Goal: Information Seeking & Learning: Understand process/instructions

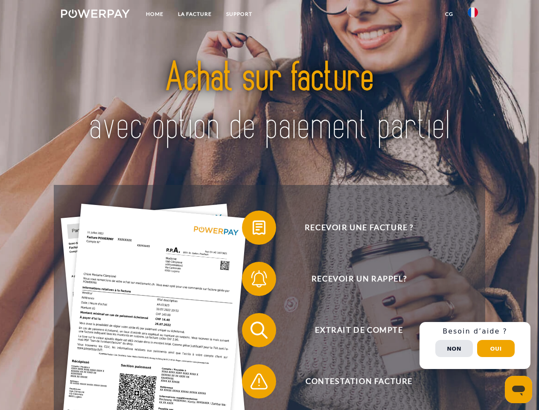
click at [95, 15] on img at bounding box center [95, 13] width 69 height 9
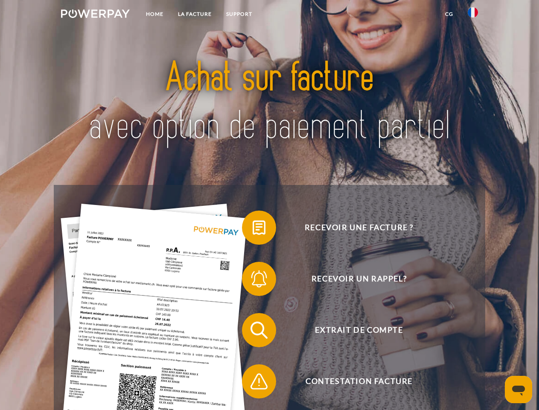
click at [473, 15] on img at bounding box center [473, 12] width 10 height 10
click at [449, 14] on link "CG" at bounding box center [449, 13] width 23 height 15
click at [253, 229] on span at bounding box center [246, 227] width 43 height 43
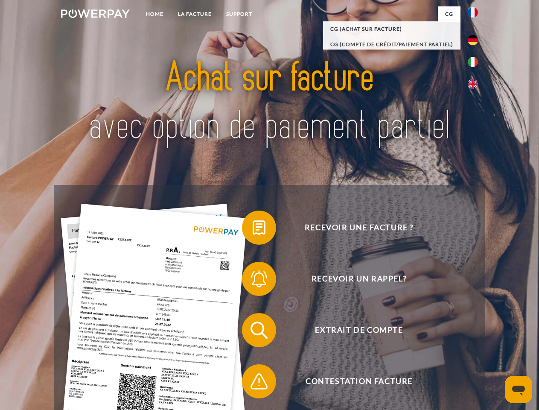
click at [253, 281] on span at bounding box center [246, 278] width 43 height 43
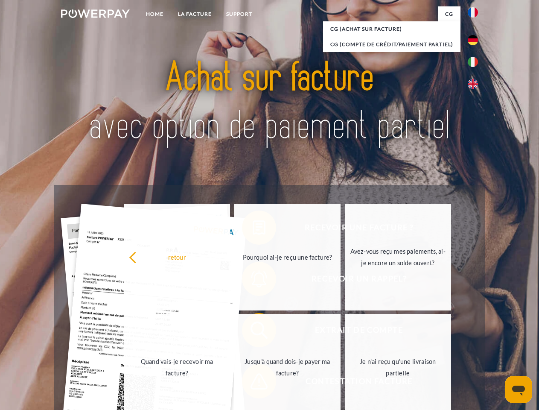
click at [253, 332] on link "Jusqu'à quand dois-je payer ma facture?" at bounding box center [287, 367] width 106 height 107
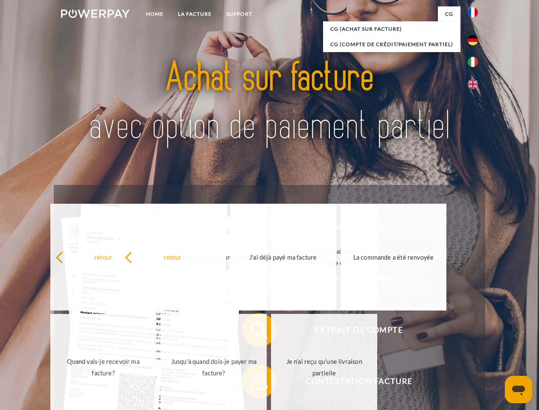
click at [253, 383] on span at bounding box center [246, 381] width 43 height 43
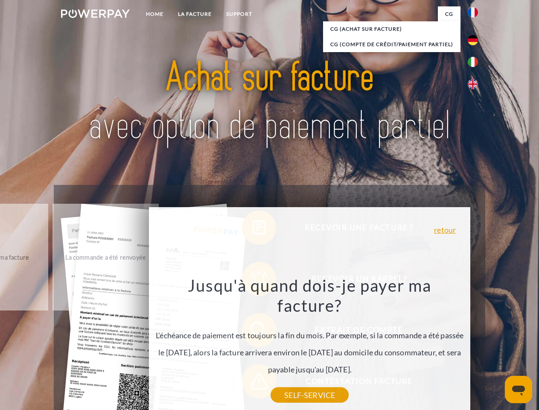
click at [475, 345] on div "Recevoir une facture ? Recevoir un rappel? Extrait de compte retour" at bounding box center [269, 356] width 431 height 342
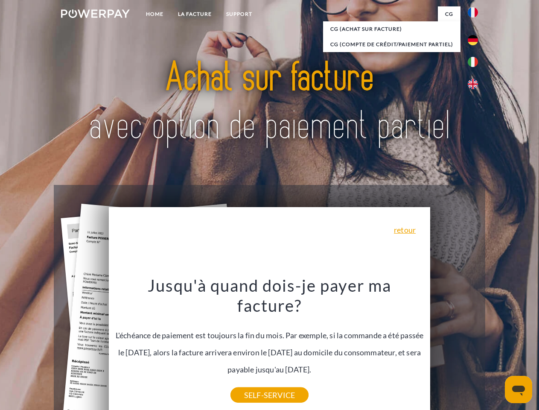
click at [454, 347] on span "Extrait de compte" at bounding box center [358, 330] width 209 height 34
click at [496, 348] on header "Home LA FACTURE Support" at bounding box center [269, 295] width 539 height 590
